Goal: Task Accomplishment & Management: Use online tool/utility

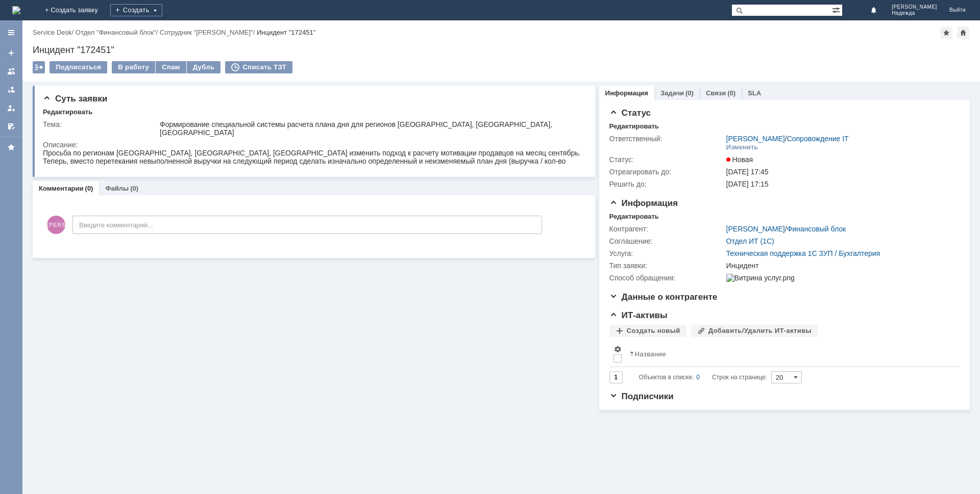
drag, startPoint x: 288, startPoint y: 104, endPoint x: 461, endPoint y: 372, distance: 318.8
click at [463, 372] on div "Суть заявки Редактировать Тема: Формирование специальной системы расчета плана …" at bounding box center [314, 246] width 562 height 329
click at [129, 69] on div "В работу" at bounding box center [133, 67] width 43 height 12
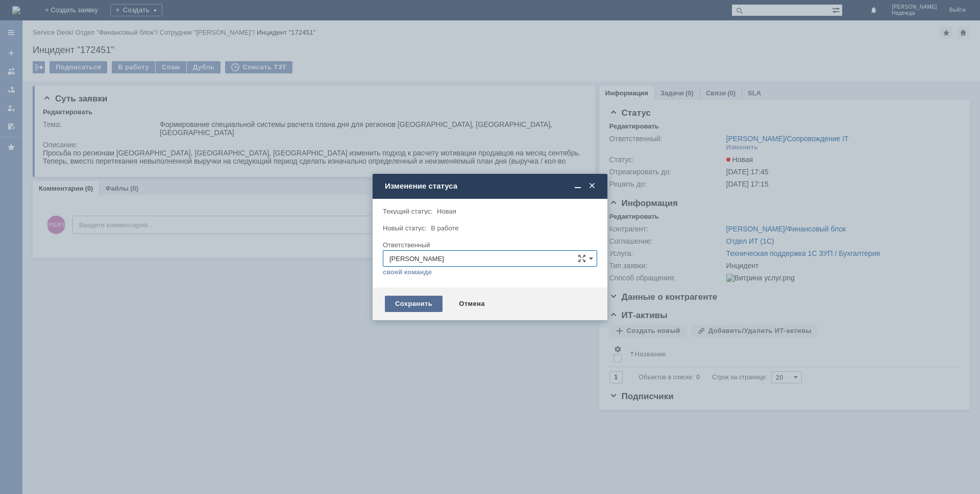
click at [419, 305] on div "Сохранить" at bounding box center [414, 304] width 58 height 16
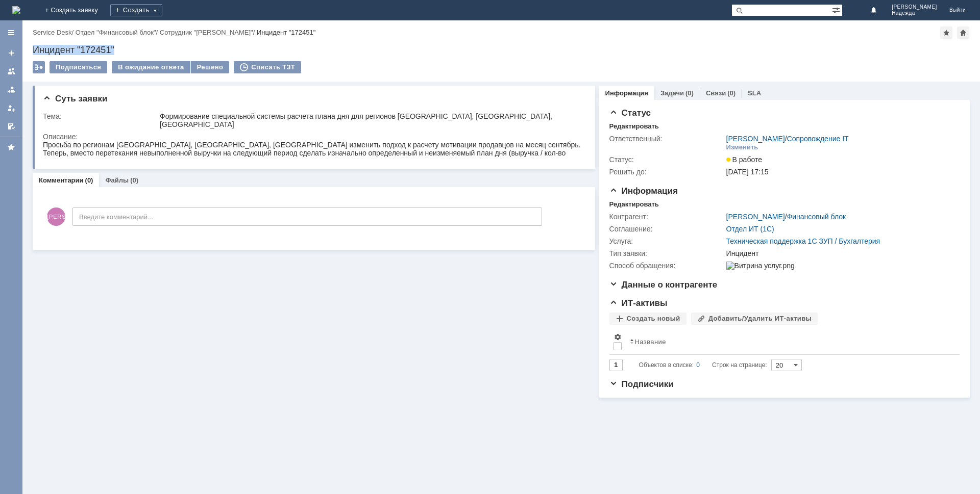
drag, startPoint x: 118, startPoint y: 48, endPoint x: 31, endPoint y: 49, distance: 86.7
click at [31, 49] on div "Назад | Service Desk / Отдел "Финансовый блок" / Сотрудник "[PERSON_NAME]" / Ин…" at bounding box center [500, 50] width 957 height 61
copy div "Инцидент "172451""
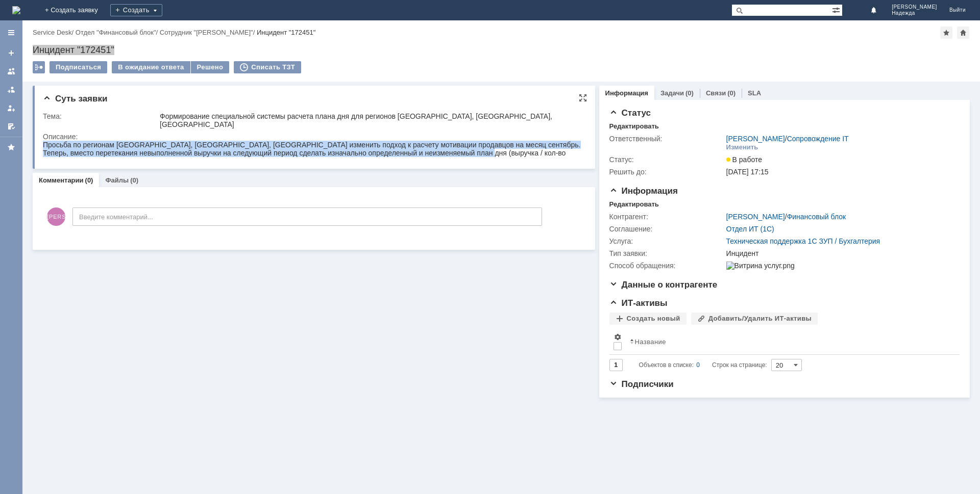
drag, startPoint x: 462, startPoint y: 156, endPoint x: 68, endPoint y: 285, distance: 413.8
click at [43, 150] on html "Просьба по регионам [GEOGRAPHIC_DATA], [GEOGRAPHIC_DATA], [GEOGRAPHIC_DATA] изм…" at bounding box center [312, 153] width 538 height 24
copy div "Просьба по регионам [GEOGRAPHIC_DATA], [GEOGRAPHIC_DATA], [GEOGRAPHIC_DATA] изм…"
